Goal: Task Accomplishment & Management: Manage account settings

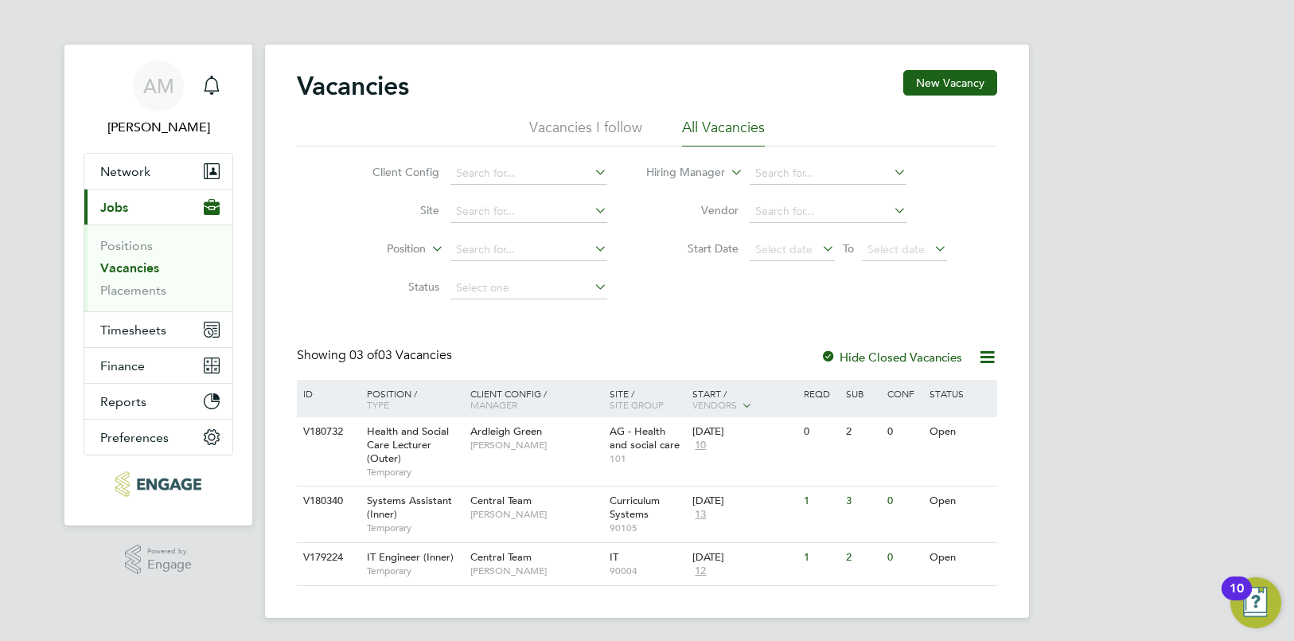
scroll to position [2, 0]
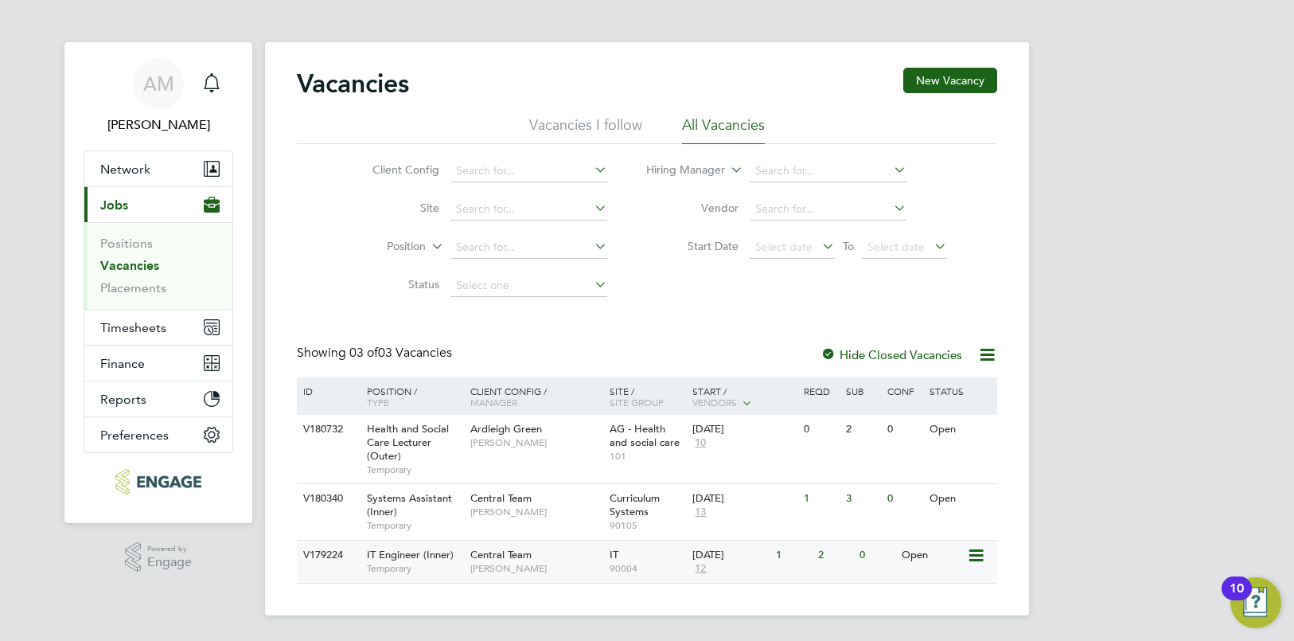
click at [483, 563] on span "[PERSON_NAME]" at bounding box center [535, 568] width 131 height 13
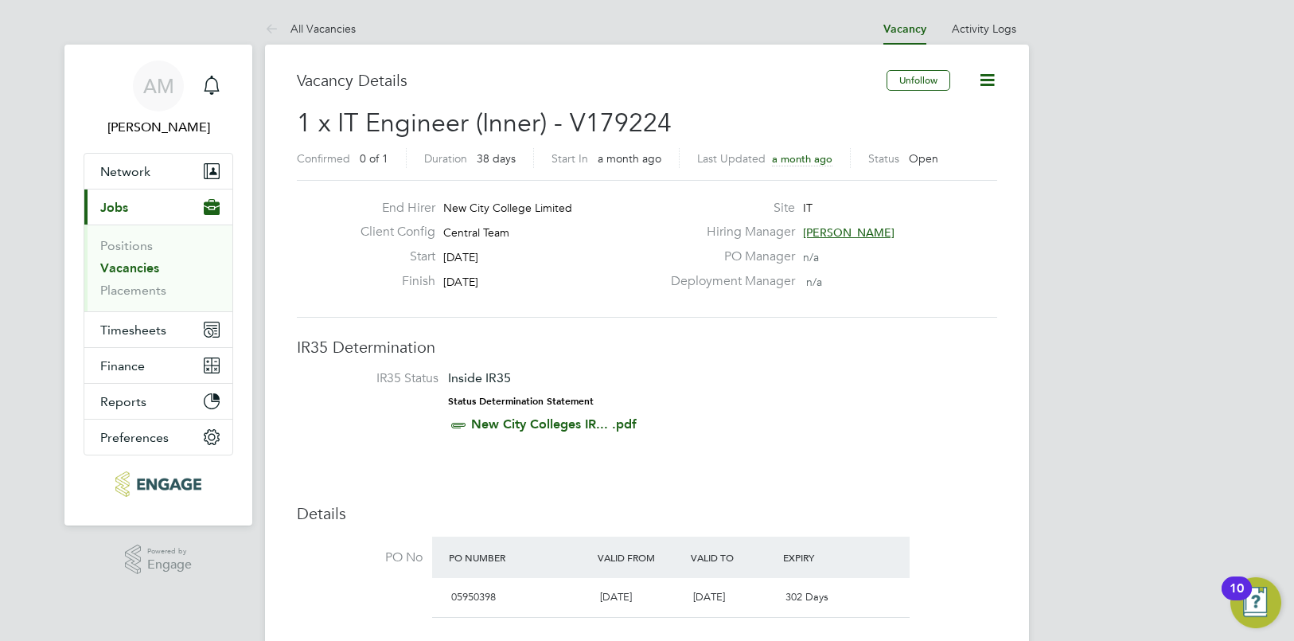
click at [116, 269] on link "Vacancies" at bounding box center [129, 267] width 59 height 15
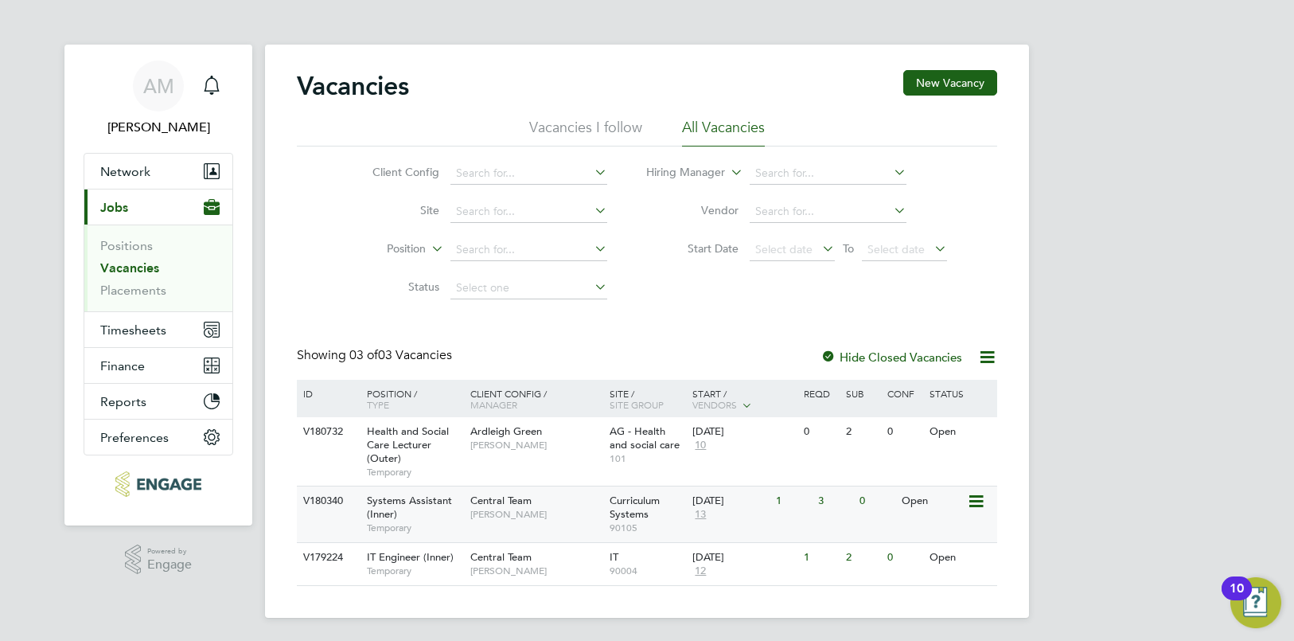
click at [482, 511] on span "[PERSON_NAME]" at bounding box center [535, 514] width 131 height 13
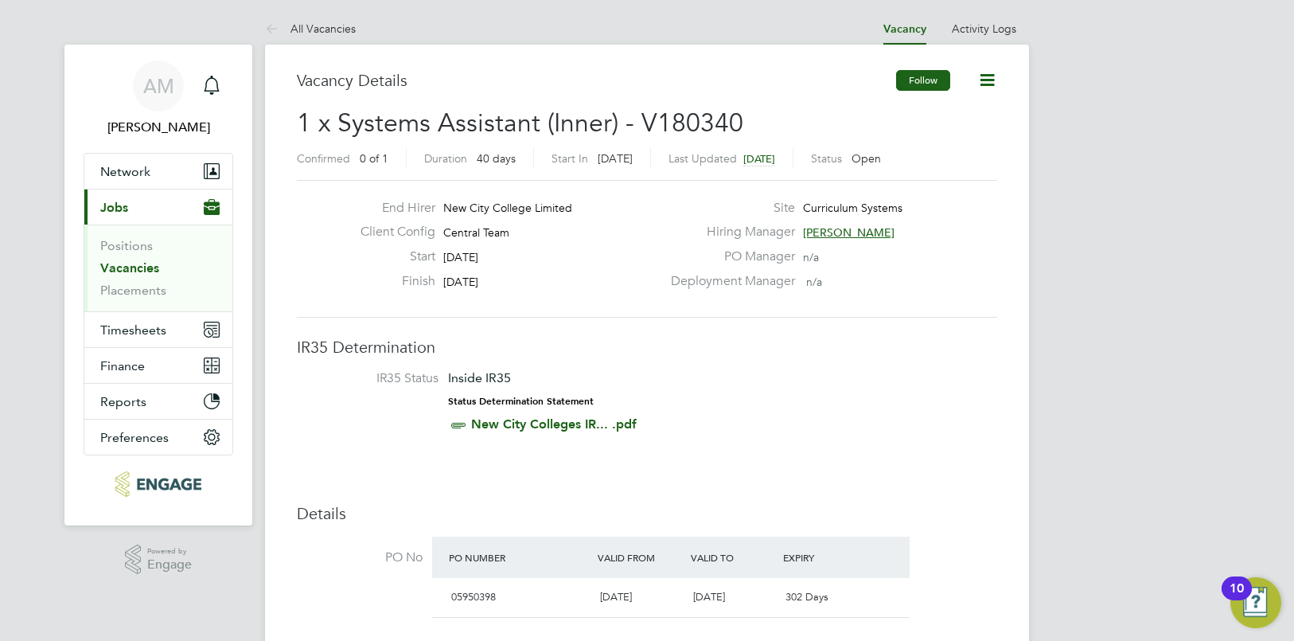
click at [906, 84] on button "Follow" at bounding box center [923, 80] width 54 height 21
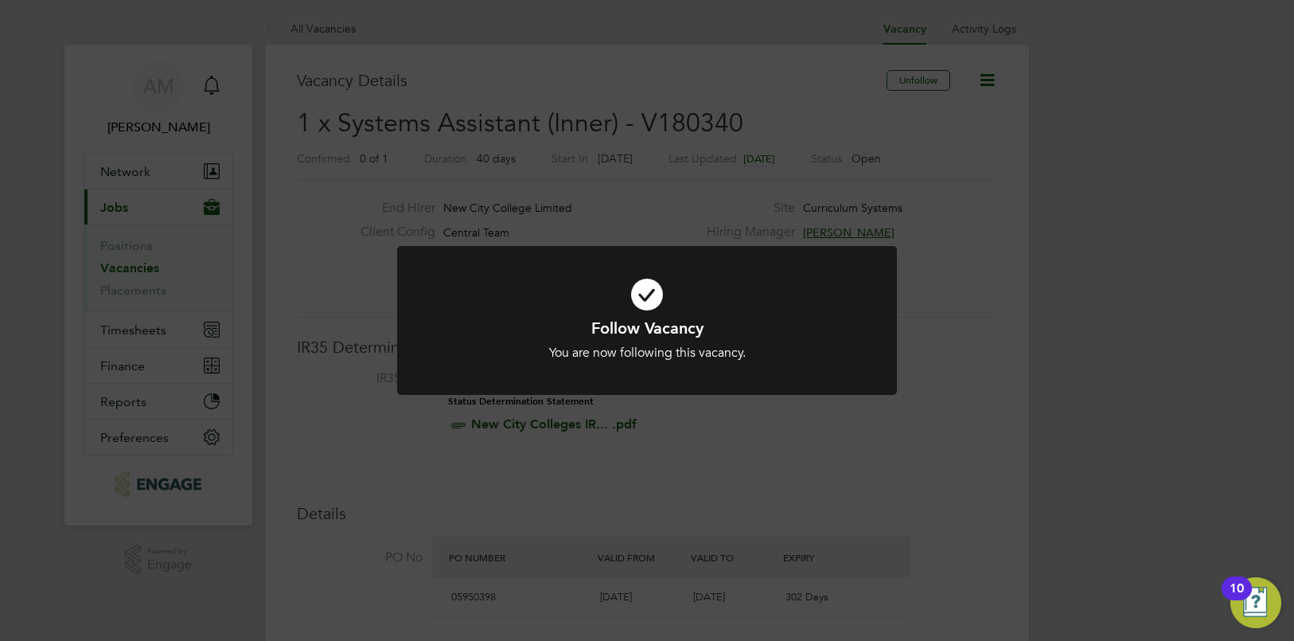
click at [1072, 233] on div "Follow Vacancy You are now following this vacancy. Cancel Okay" at bounding box center [647, 320] width 1294 height 641
